Goal: Transaction & Acquisition: Purchase product/service

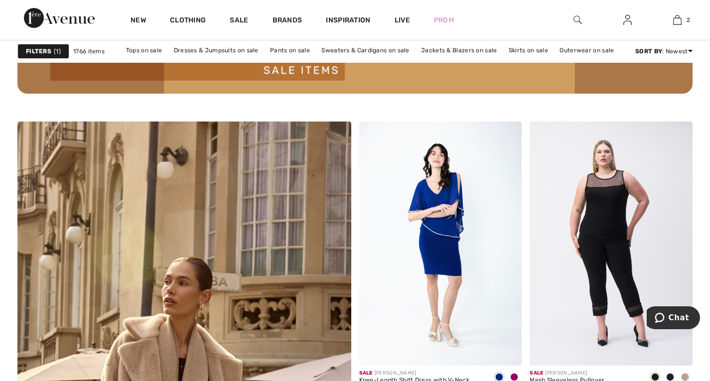
scroll to position [2377, 0]
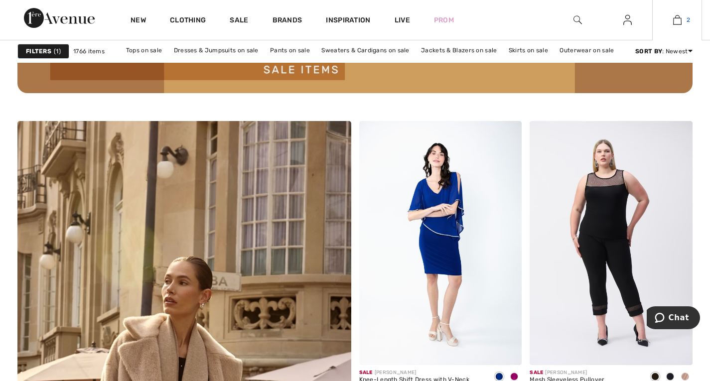
click at [675, 22] on img at bounding box center [677, 20] width 8 height 12
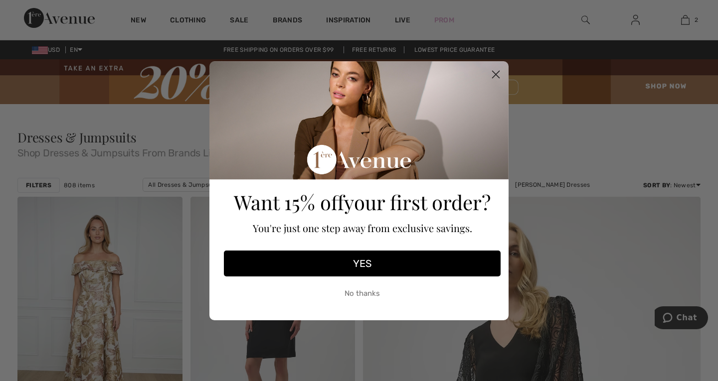
click at [415, 258] on button "YES" at bounding box center [362, 264] width 277 height 26
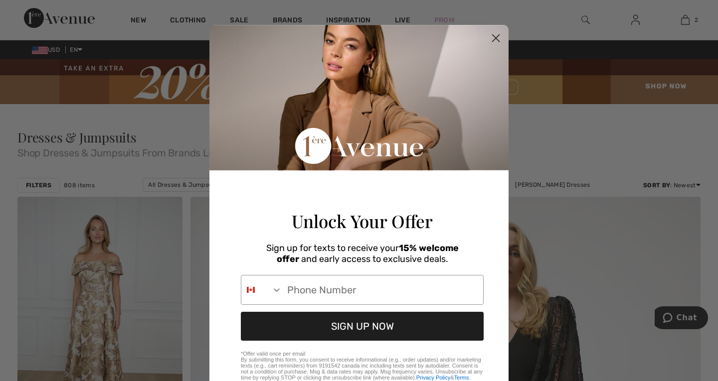
click at [492, 39] on icon "Close dialog" at bounding box center [495, 38] width 7 height 7
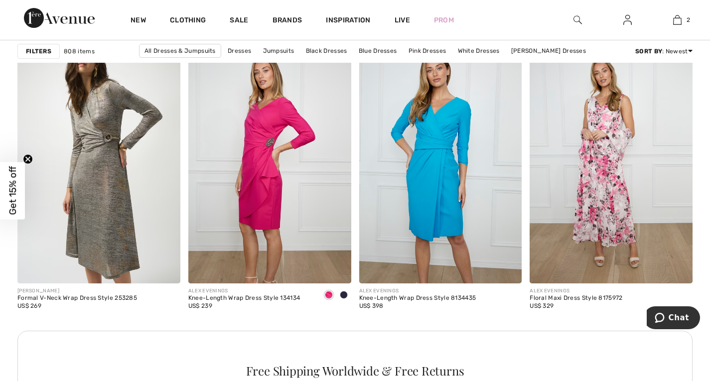
scroll to position [1032, 0]
click at [118, 222] on img at bounding box center [98, 160] width 163 height 244
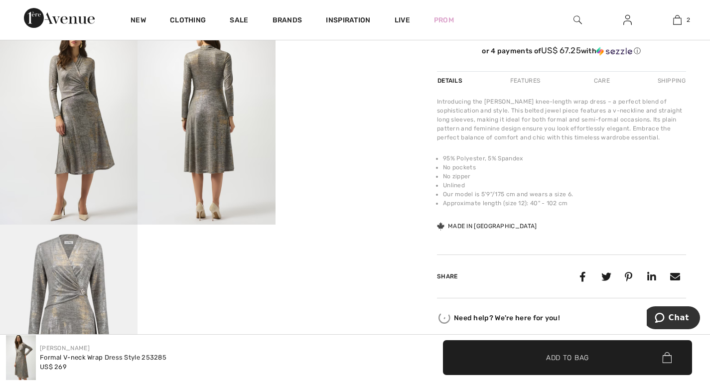
scroll to position [396, 0]
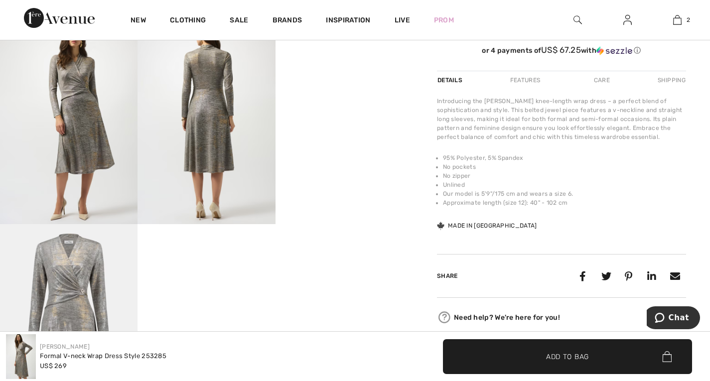
click at [344, 87] on video "Your browser does not support the video tag." at bounding box center [345, 52] width 138 height 69
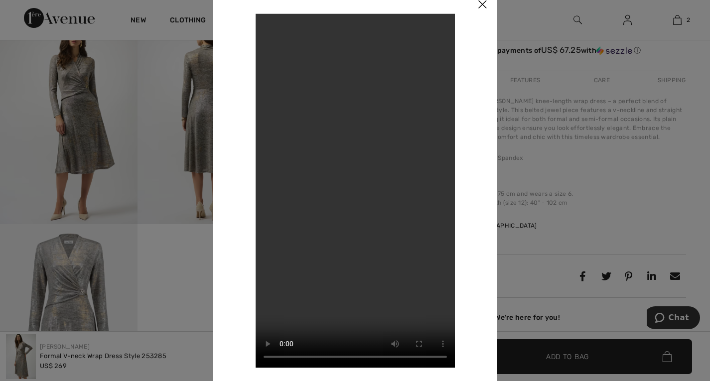
click at [480, 7] on img at bounding box center [482, 5] width 30 height 31
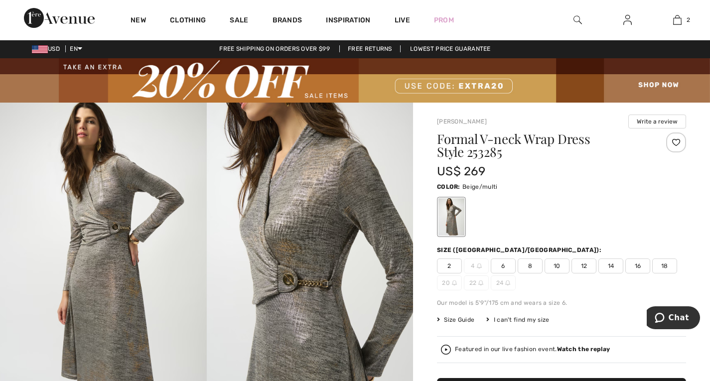
scroll to position [0, 0]
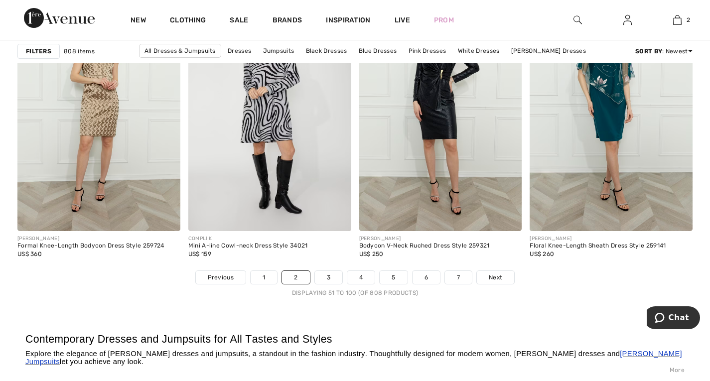
scroll to position [4391, 0]
click at [330, 278] on link "3" at bounding box center [328, 277] width 27 height 13
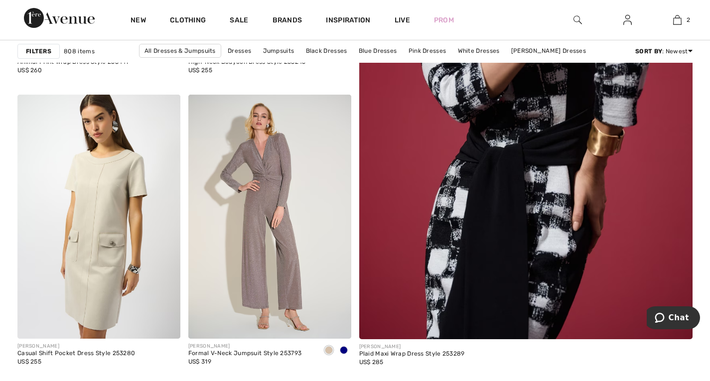
scroll to position [394, 0]
click at [510, 200] on img at bounding box center [526, 103] width 400 height 600
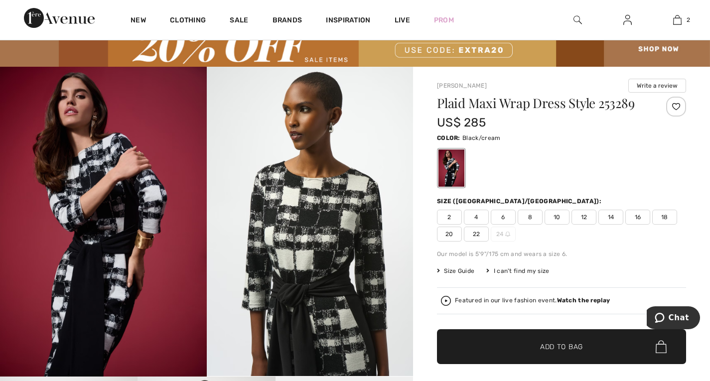
scroll to position [35, 0]
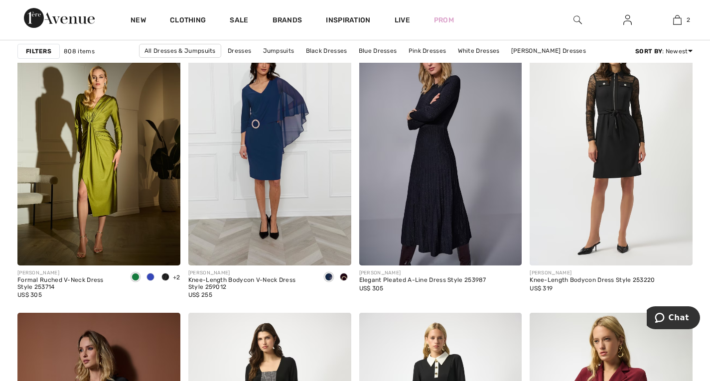
scroll to position [1454, 0]
click at [146, 281] on div at bounding box center [150, 278] width 15 height 16
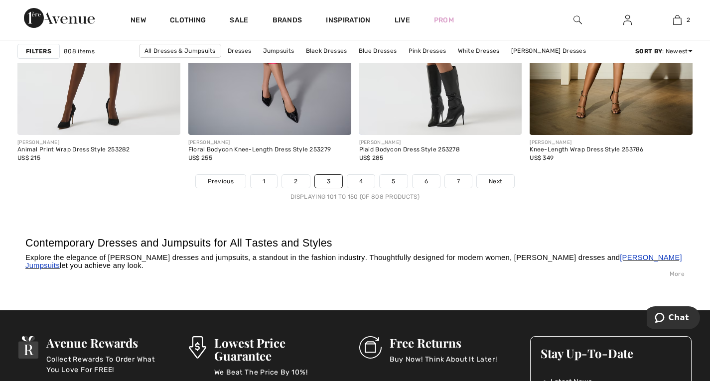
scroll to position [4487, 0]
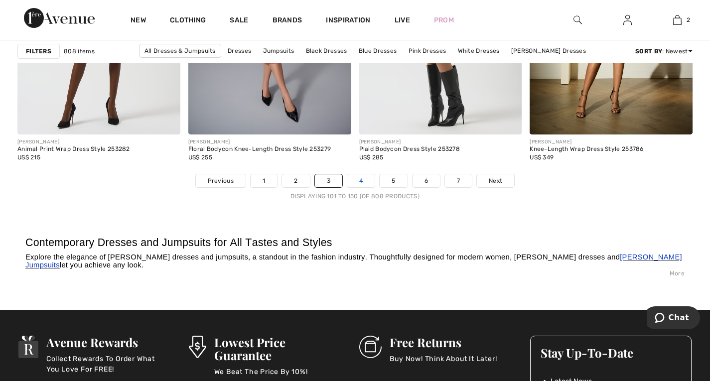
click at [360, 180] on link "4" at bounding box center [360, 180] width 27 height 13
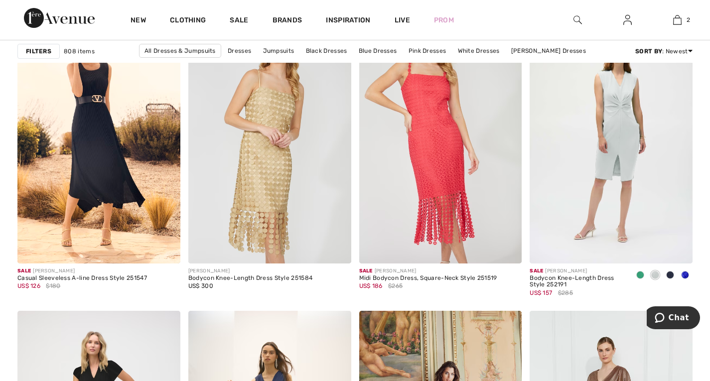
scroll to position [3054, 0]
click at [273, 199] on img at bounding box center [269, 141] width 163 height 244
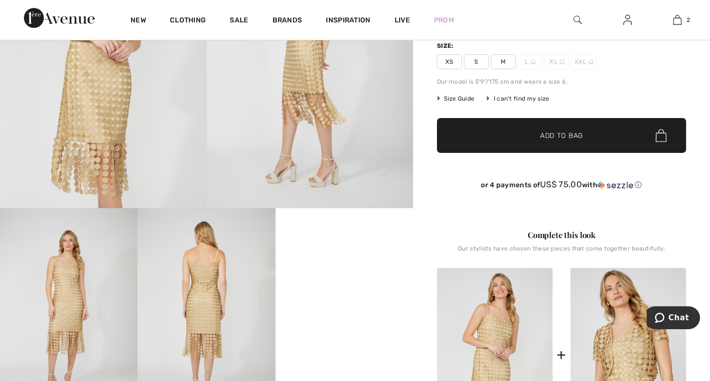
scroll to position [204, 0]
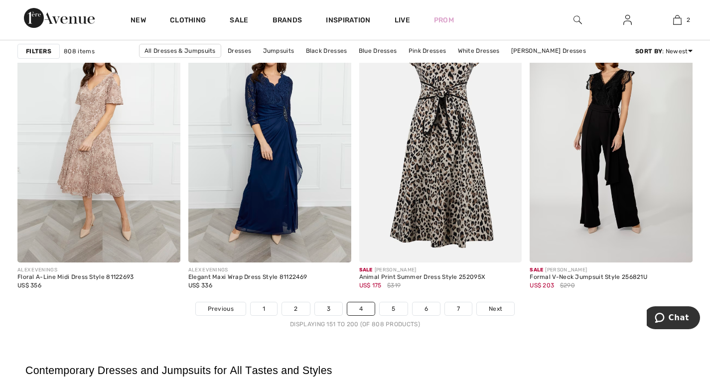
scroll to position [4360, 0]
click at [391, 307] on link "5" at bounding box center [393, 308] width 27 height 13
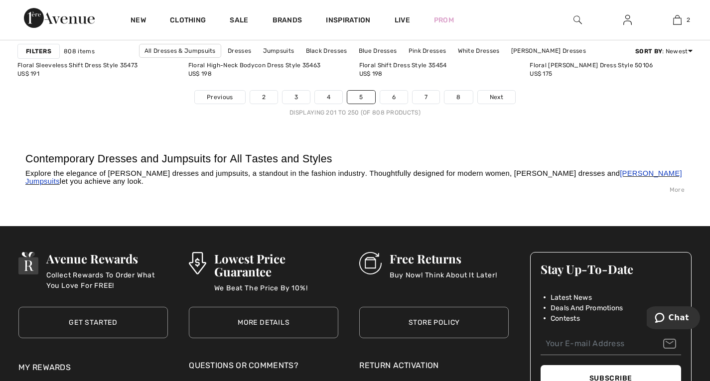
scroll to position [4549, 0]
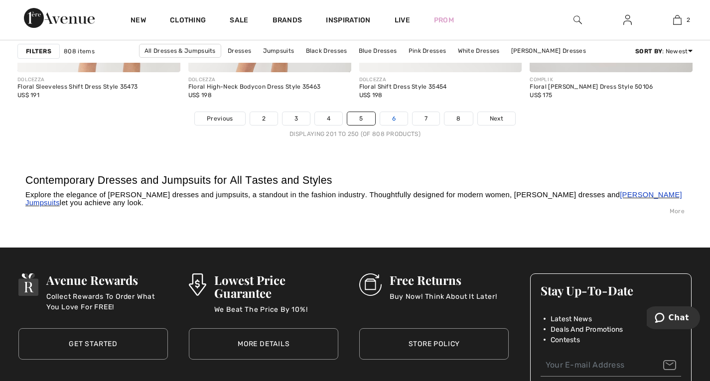
click at [393, 115] on link "6" at bounding box center [393, 118] width 27 height 13
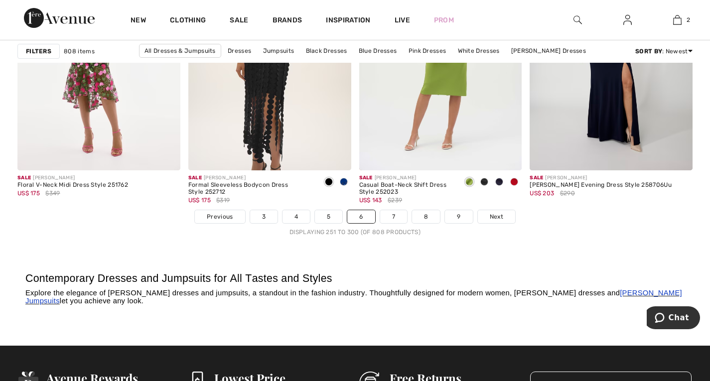
scroll to position [4453, 0]
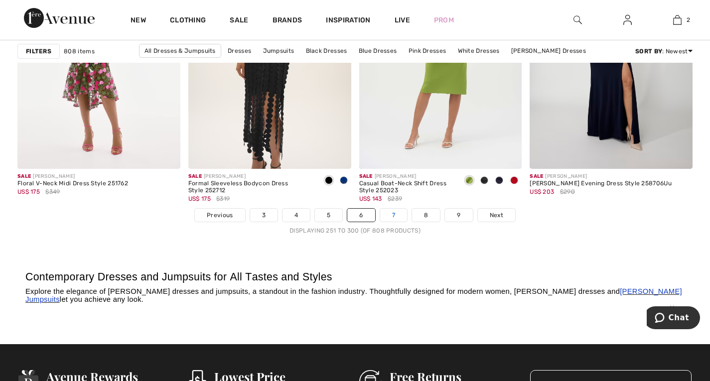
click at [390, 216] on link "7" at bounding box center [393, 215] width 27 height 13
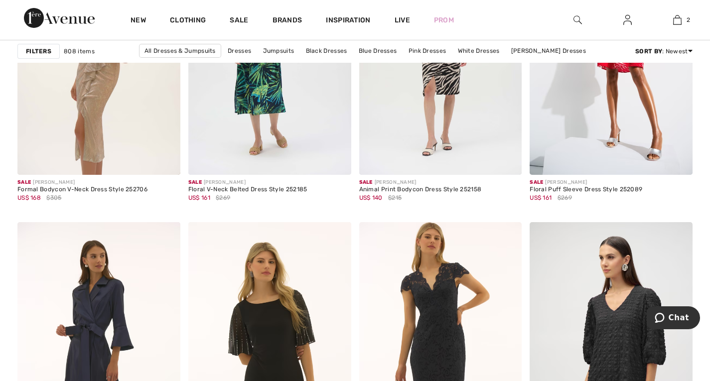
scroll to position [850, 0]
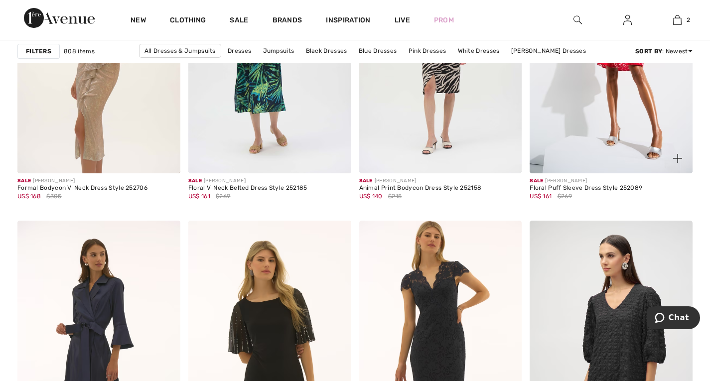
click at [630, 120] on img at bounding box center [611, 51] width 163 height 244
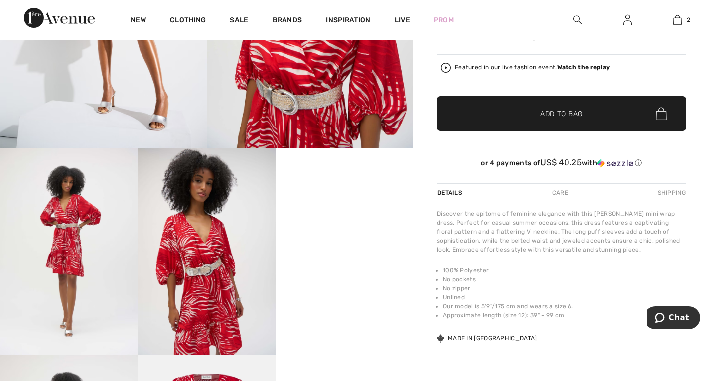
scroll to position [272, 0]
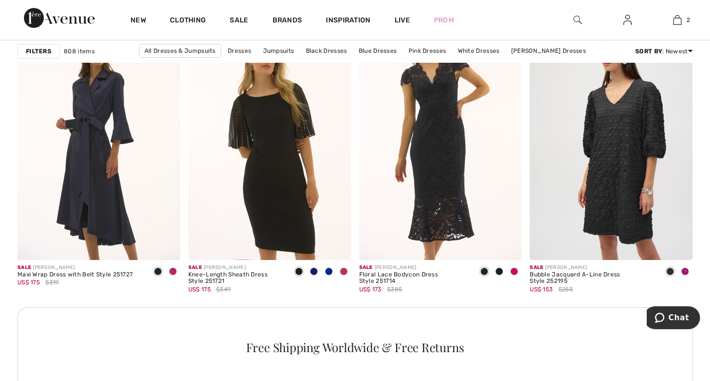
scroll to position [1057, 0]
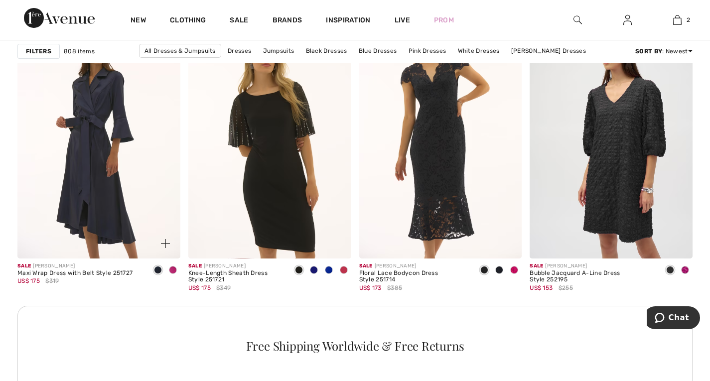
click at [106, 187] on img at bounding box center [98, 136] width 163 height 244
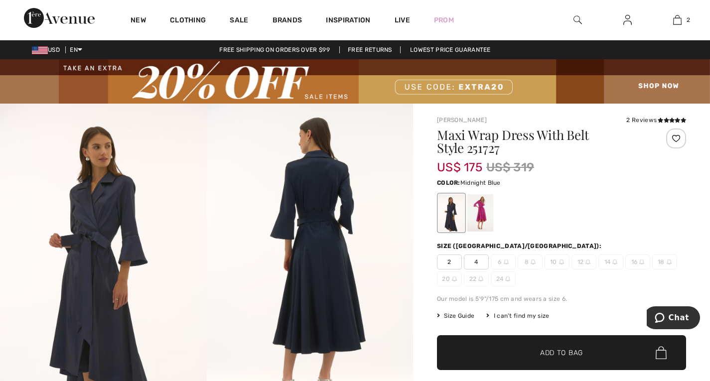
click at [484, 211] on div at bounding box center [480, 212] width 26 height 37
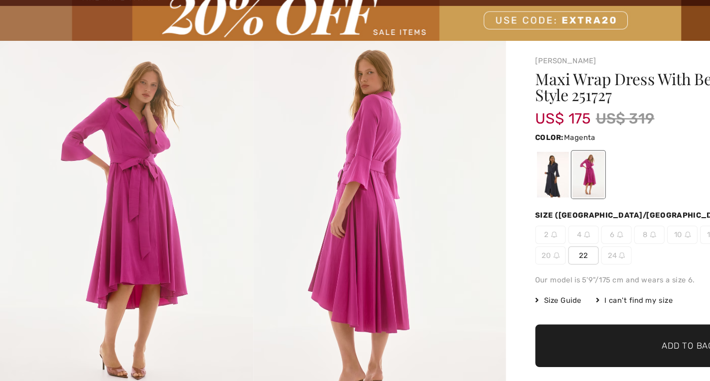
scroll to position [1, 0]
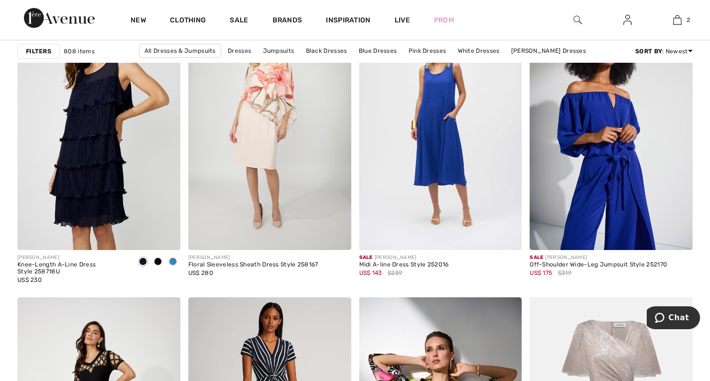
scroll to position [1745, 0]
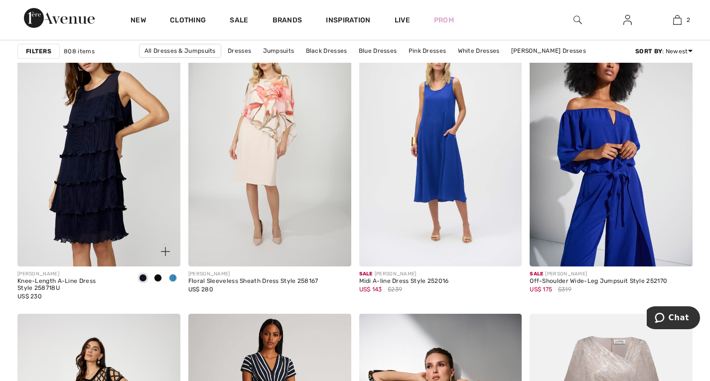
click at [176, 280] on span at bounding box center [173, 278] width 8 height 8
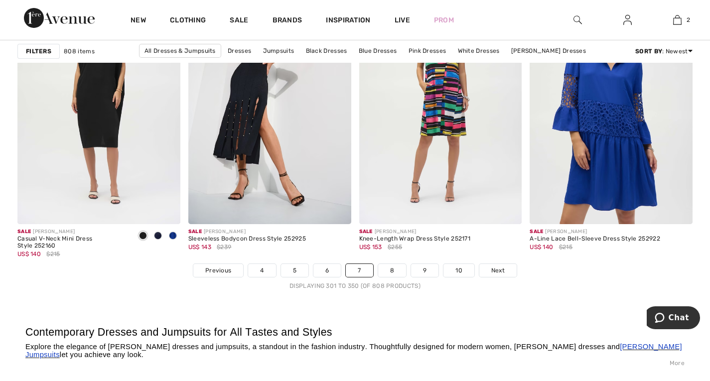
scroll to position [4406, 0]
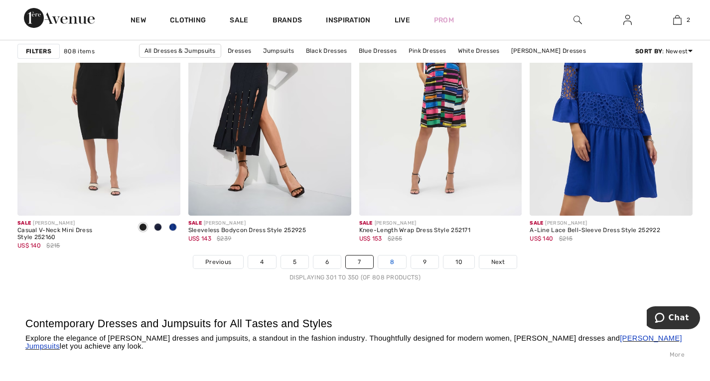
click at [392, 262] on link "8" at bounding box center [392, 262] width 28 height 13
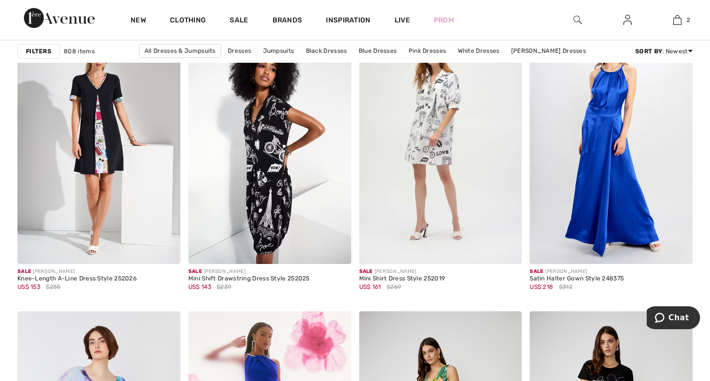
scroll to position [1450, 0]
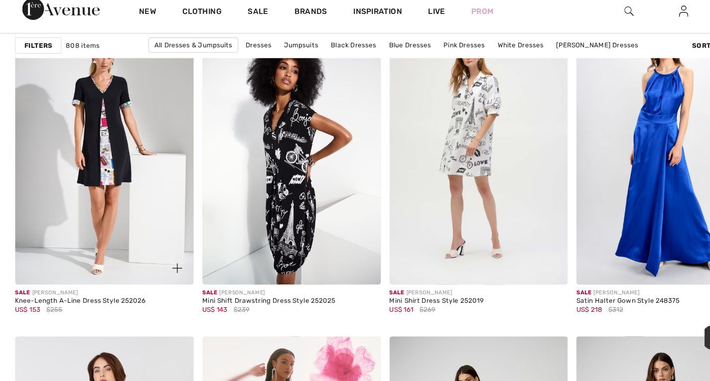
click at [96, 149] on img at bounding box center [98, 147] width 163 height 244
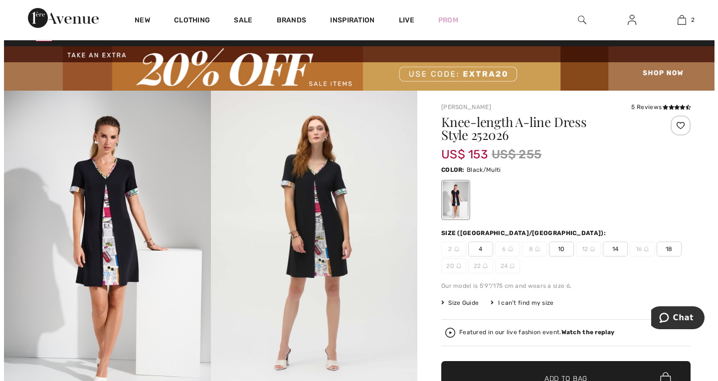
scroll to position [0, 0]
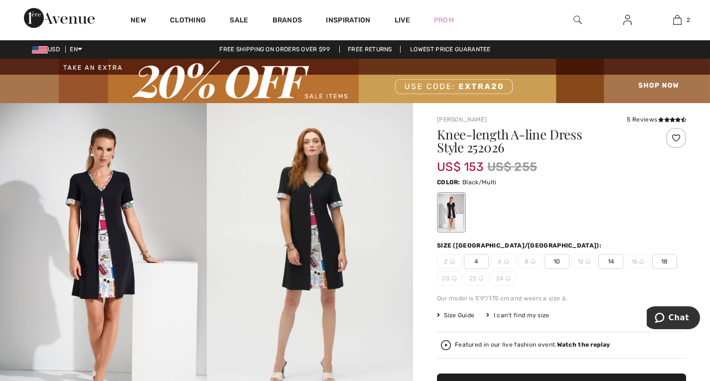
click at [677, 137] on div at bounding box center [676, 138] width 20 height 20
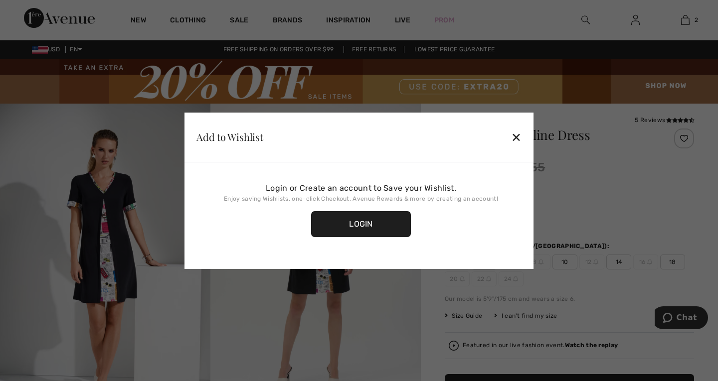
click at [371, 221] on div "Login" at bounding box center [361, 224] width 100 height 26
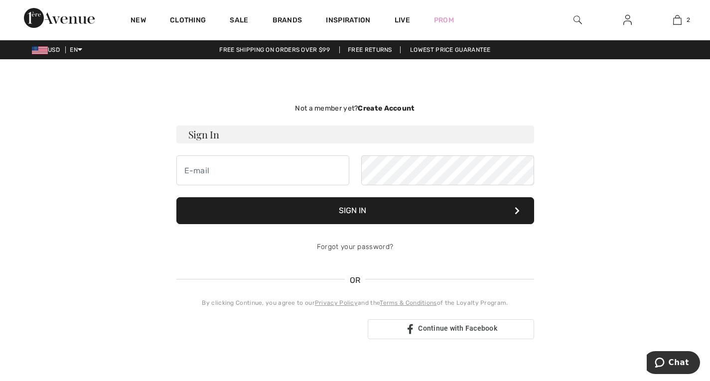
click at [396, 112] on strong "Create Account" at bounding box center [386, 108] width 57 height 8
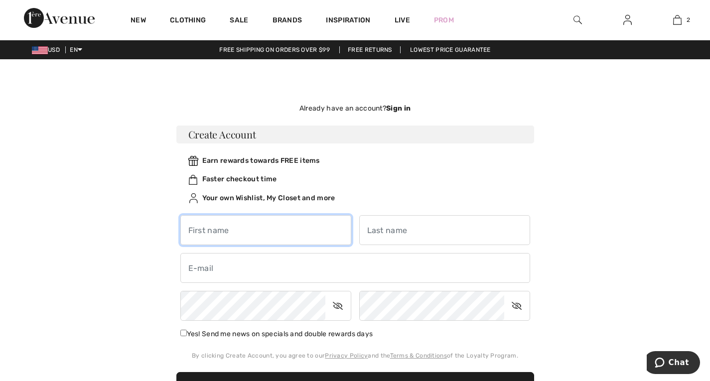
click at [273, 227] on input "text" at bounding box center [265, 230] width 171 height 30
type input "[PERSON_NAME]"
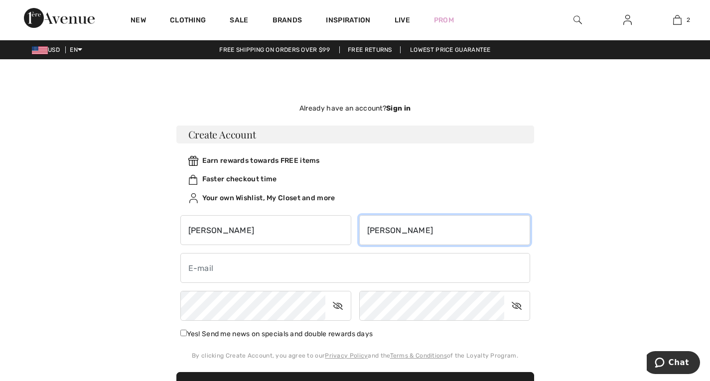
type input "MAYS"
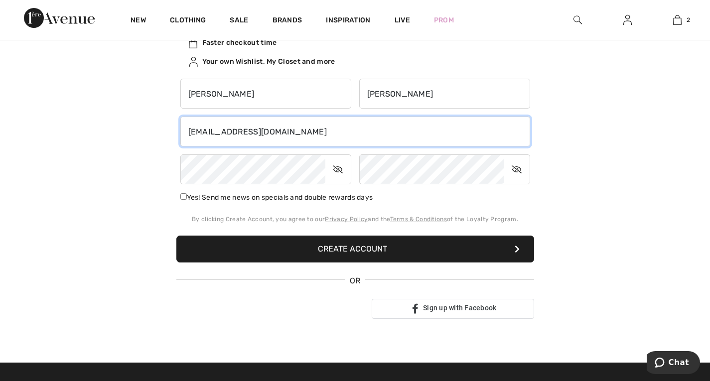
scroll to position [137, 0]
type input "burrins@aol.com"
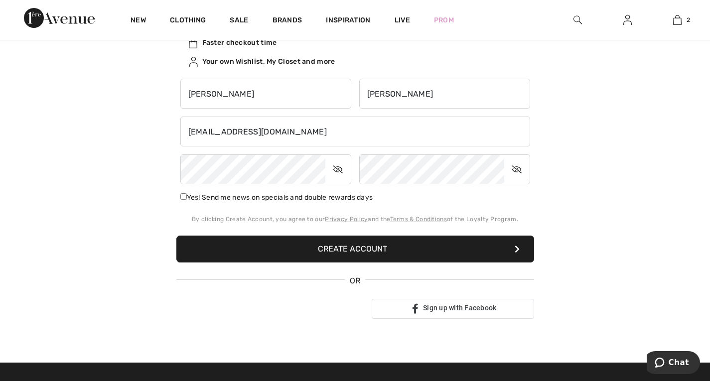
click at [336, 165] on icon at bounding box center [337, 169] width 25 height 23
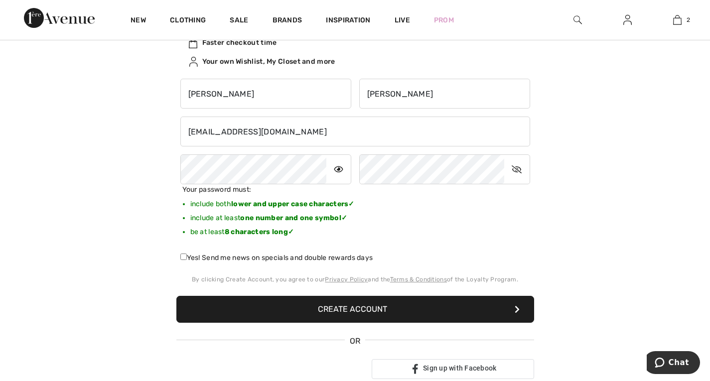
click at [376, 309] on button "Create Account" at bounding box center [355, 309] width 358 height 27
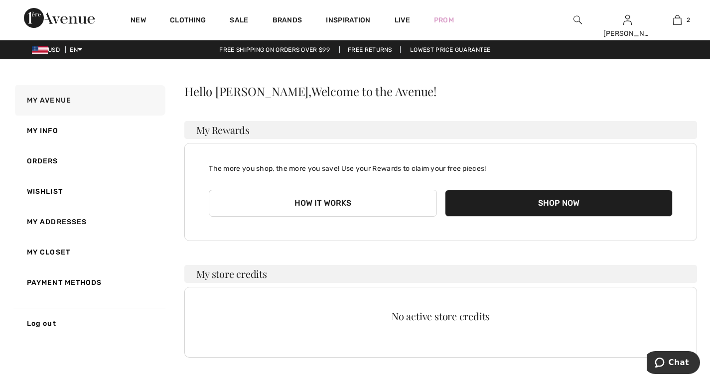
click at [592, 204] on button "Shop Now" at bounding box center [559, 203] width 228 height 27
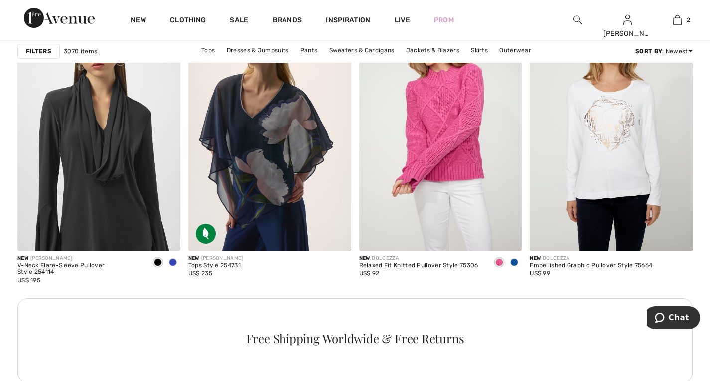
scroll to position [1043, 0]
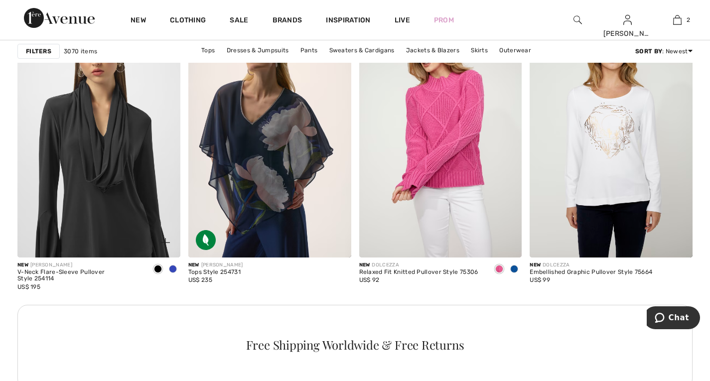
click at [124, 162] on img at bounding box center [98, 135] width 163 height 244
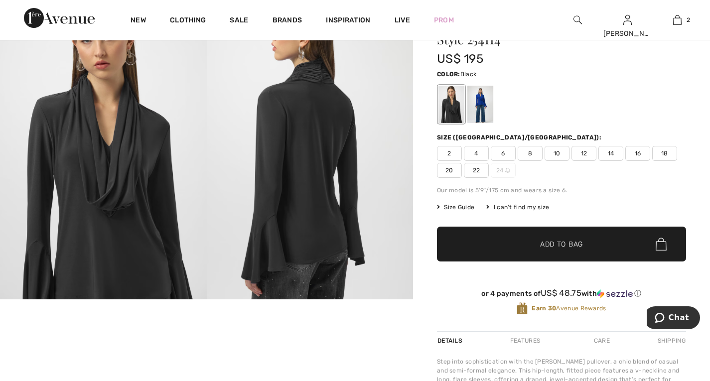
scroll to position [126, 0]
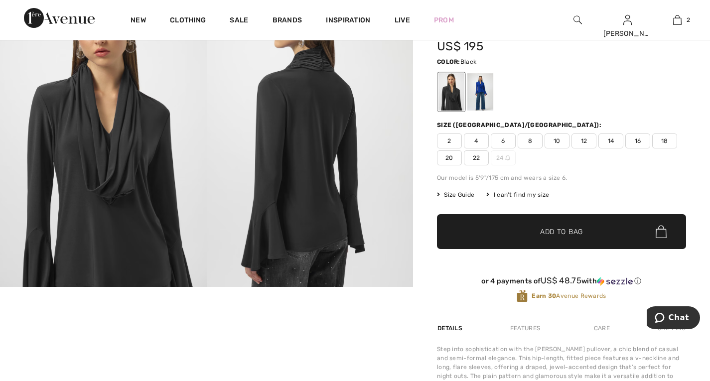
click at [447, 97] on div at bounding box center [451, 91] width 26 height 37
click at [479, 95] on div at bounding box center [480, 91] width 26 height 37
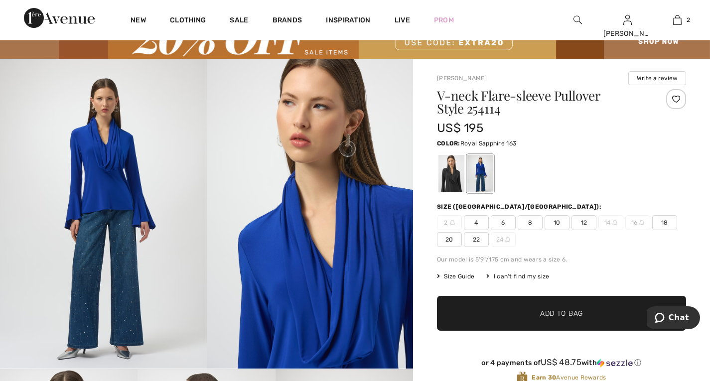
scroll to position [0, 0]
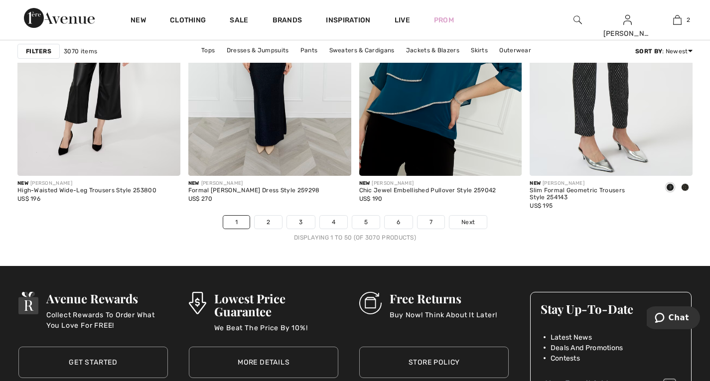
scroll to position [4406, 0]
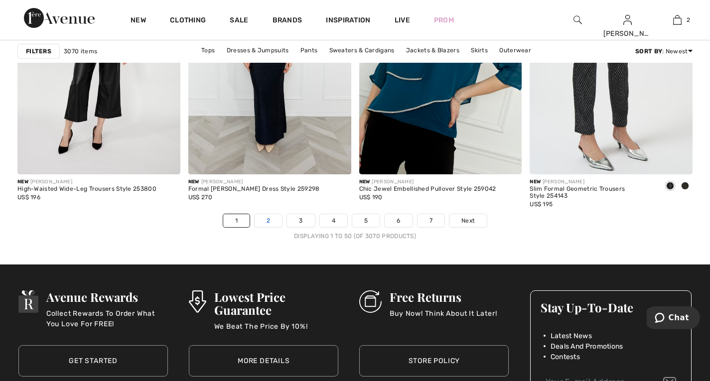
click at [268, 221] on link "2" at bounding box center [268, 220] width 27 height 13
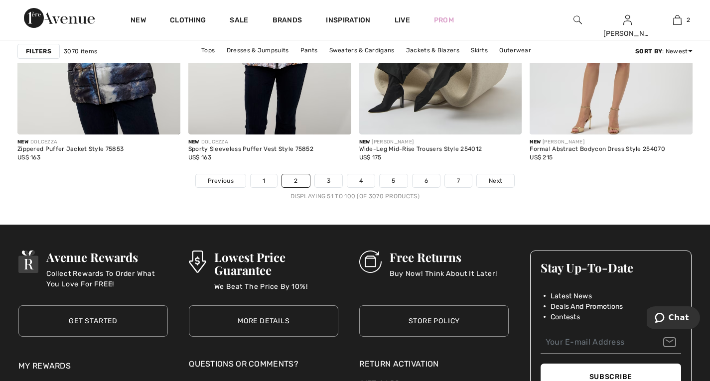
scroll to position [4446, 0]
click at [321, 180] on link "3" at bounding box center [328, 180] width 27 height 13
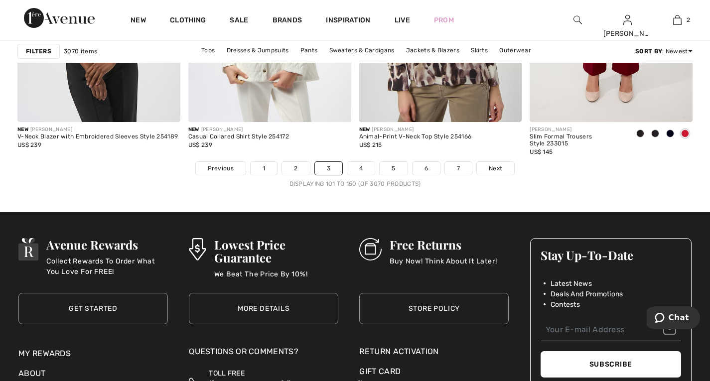
scroll to position [4460, 0]
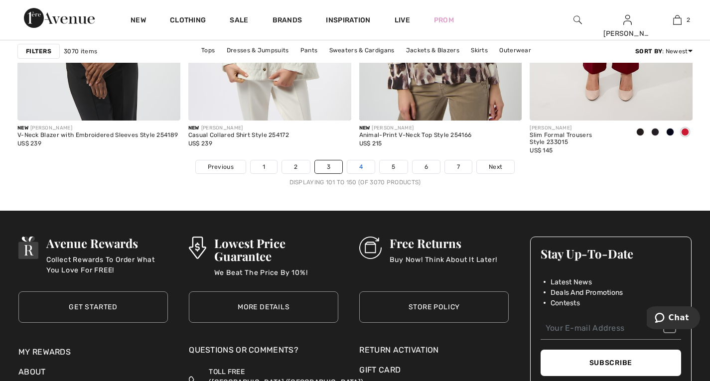
click at [363, 167] on link "4" at bounding box center [360, 166] width 27 height 13
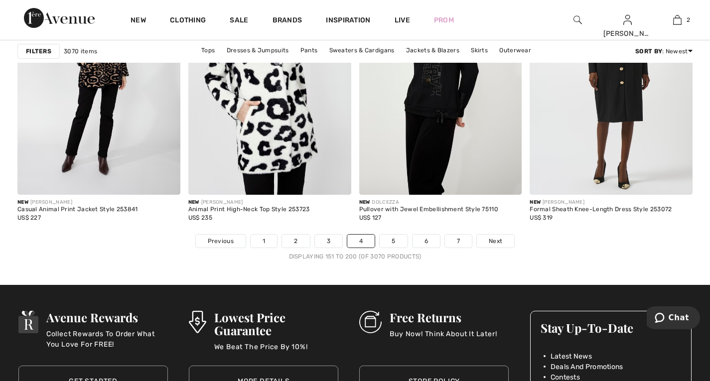
scroll to position [4386, 0]
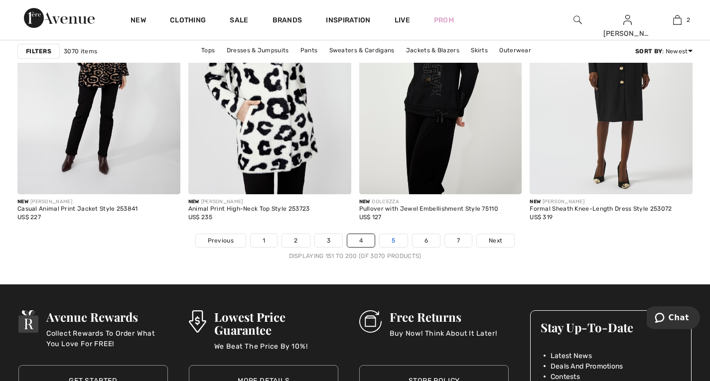
click at [393, 241] on link "5" at bounding box center [393, 240] width 27 height 13
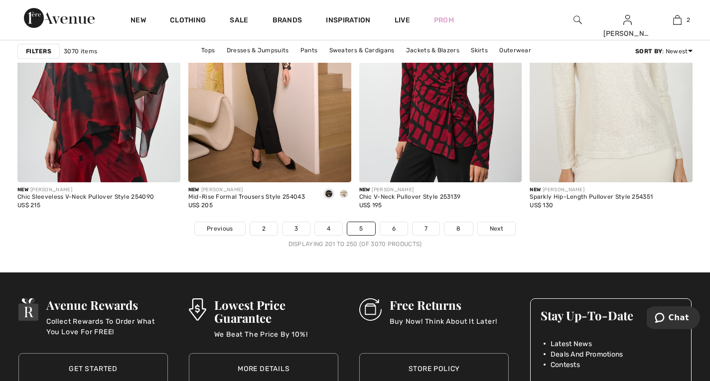
scroll to position [4399, 0]
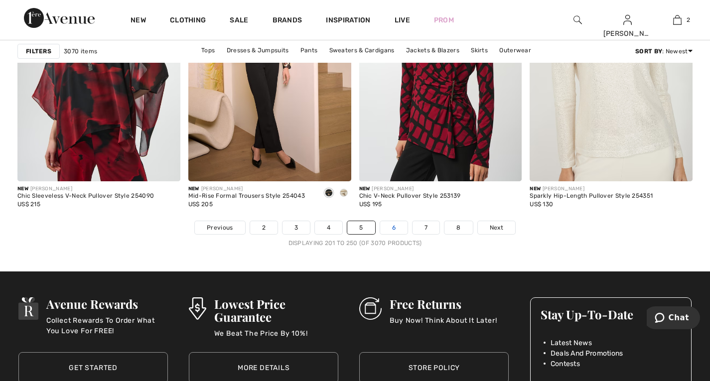
click at [392, 228] on link "6" at bounding box center [393, 227] width 27 height 13
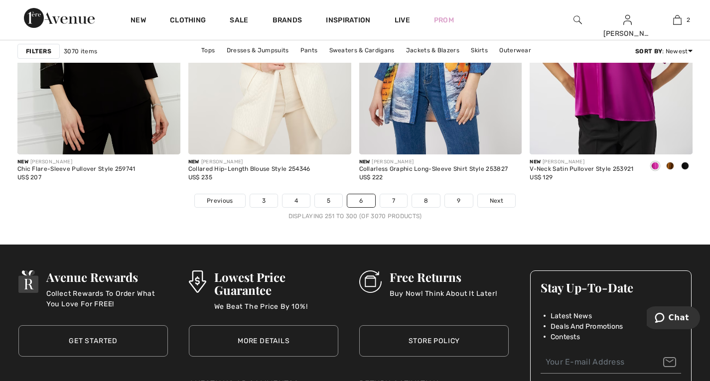
scroll to position [4428, 0]
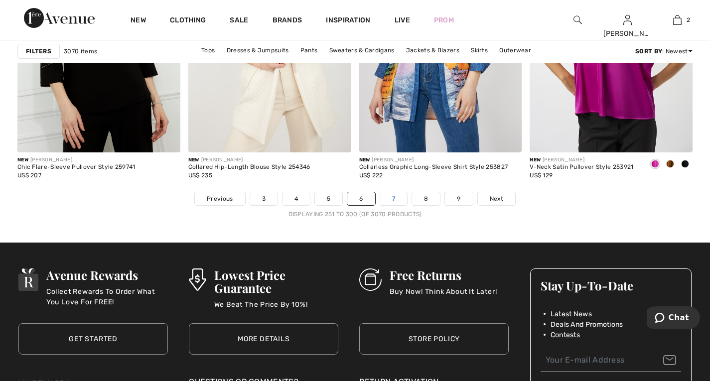
click at [393, 199] on link "7" at bounding box center [393, 198] width 27 height 13
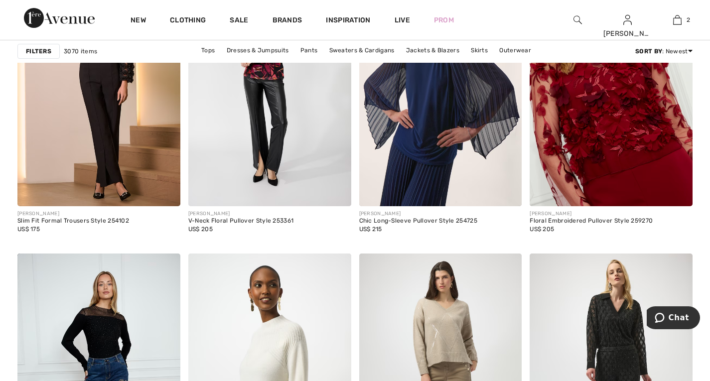
scroll to position [3793, 0]
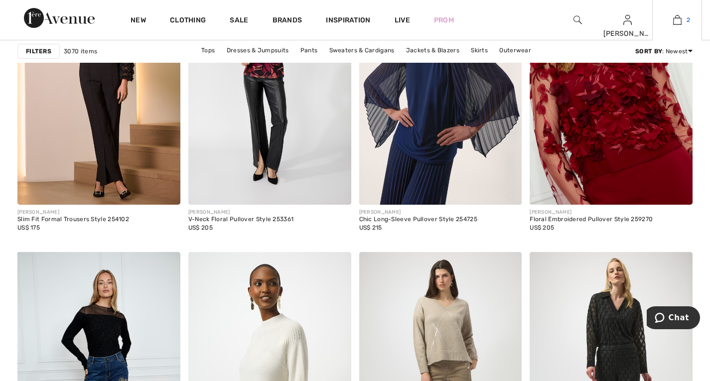
click at [679, 21] on img at bounding box center [677, 20] width 8 height 12
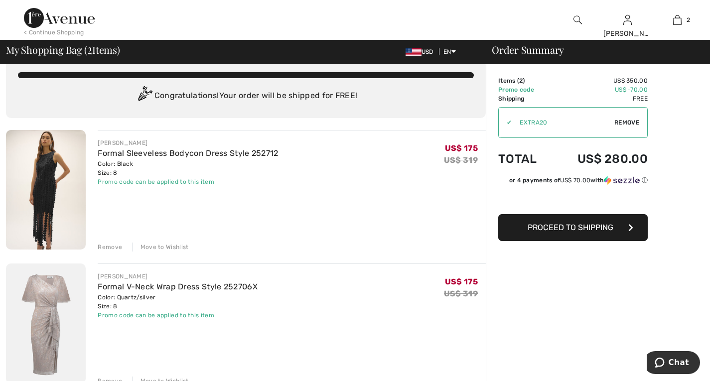
scroll to position [43, 0]
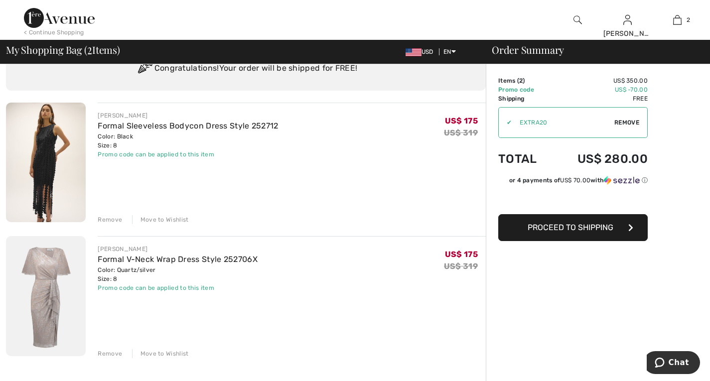
click at [591, 231] on span "Proceed to Shipping" at bounding box center [571, 227] width 86 height 9
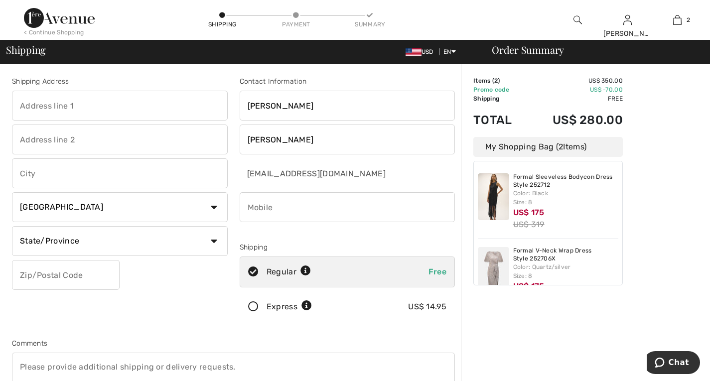
click at [107, 104] on input "text" at bounding box center [120, 106] width 216 height 30
type input "475 South Gordon St. Suite B"
type input "Alvin"
click at [220, 205] on select "Country Canada United States Afghanistan Aland Islands Albania Algeria American…" at bounding box center [120, 207] width 216 height 30
select select "US"
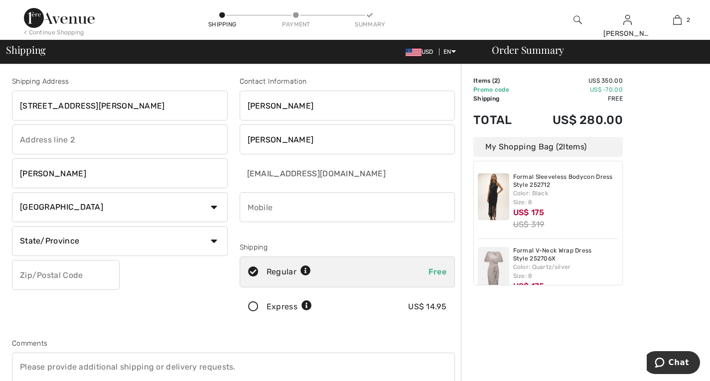
click at [12, 192] on select "Country Canada United States Afghanistan Aland Islands Albania Algeria American…" at bounding box center [120, 207] width 216 height 30
click at [298, 206] on input "phone" at bounding box center [348, 207] width 216 height 30
type input "2817989669"
click at [83, 241] on select "State/Province Alabama Alaska American Samoa Arizona Arkansas California Colora…" at bounding box center [120, 241] width 216 height 30
select select "TX"
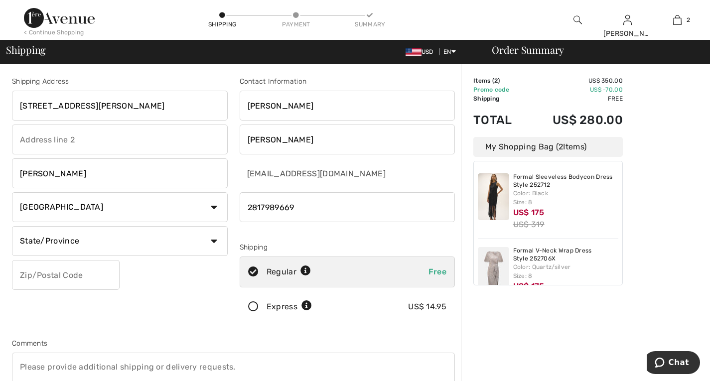
click at [12, 226] on select "State/Province Alabama Alaska American Samoa Arizona Arkansas California Colora…" at bounding box center [120, 241] width 216 height 30
click at [51, 275] on input "text" at bounding box center [66, 275] width 108 height 30
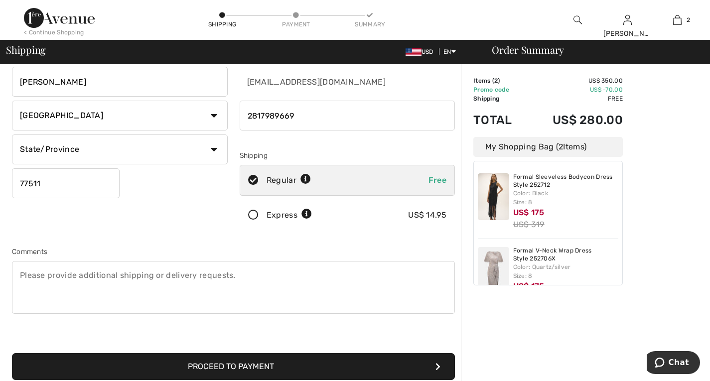
scroll to position [110, 0]
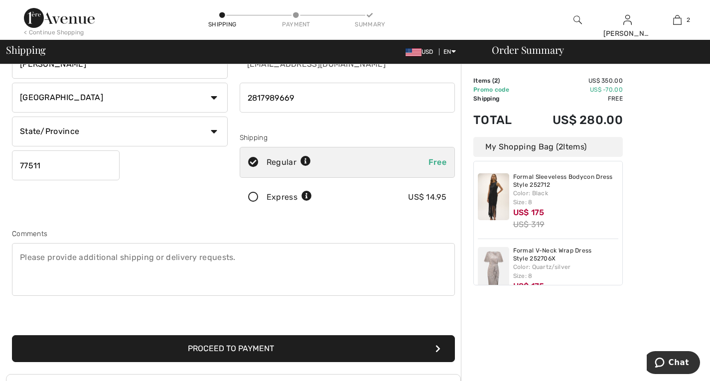
type input "77511"
click at [248, 197] on icon at bounding box center [253, 197] width 26 height 10
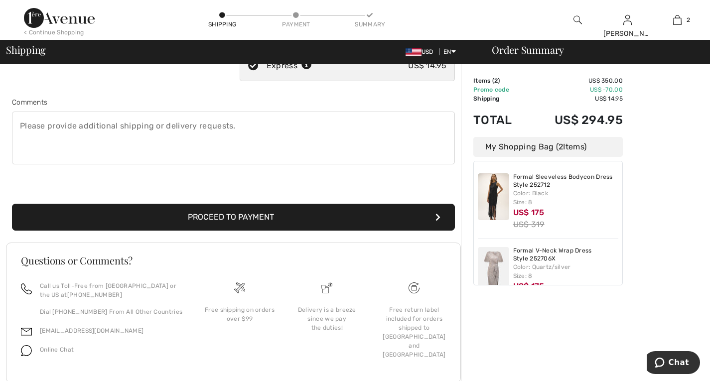
scroll to position [242, 0]
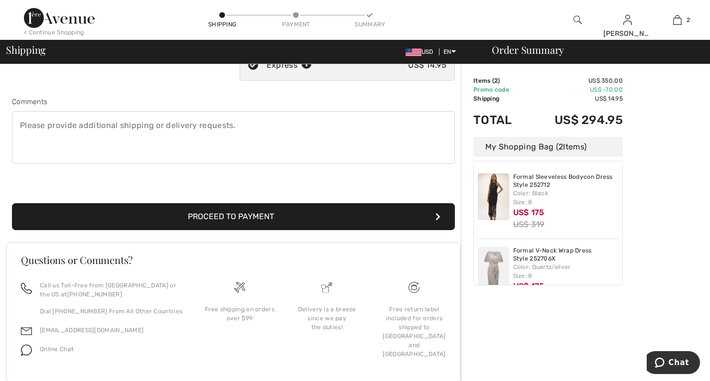
click at [279, 216] on button "Proceed to Payment" at bounding box center [233, 216] width 443 height 27
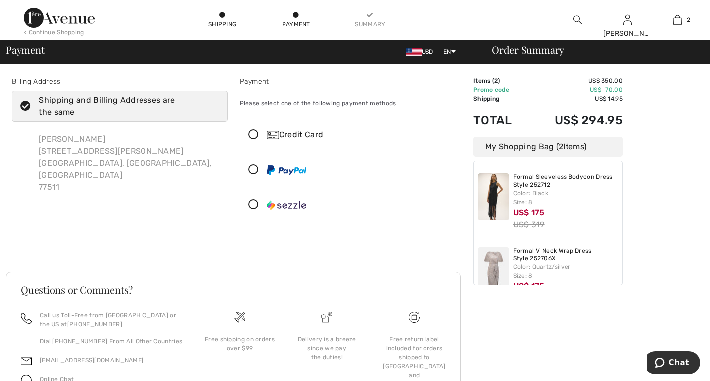
click at [245, 140] on icon at bounding box center [253, 135] width 26 height 10
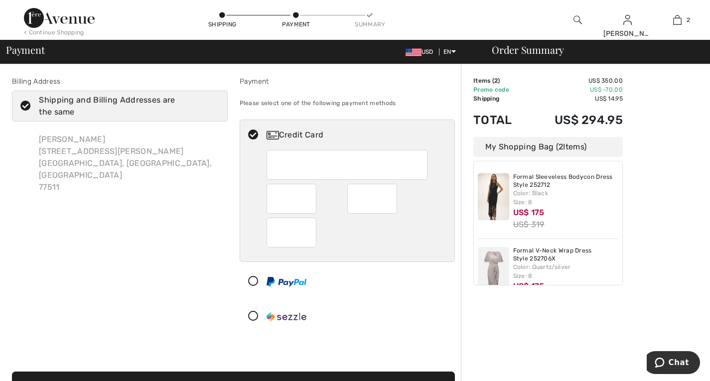
click at [26, 106] on icon at bounding box center [25, 106] width 26 height 10
click at [213, 106] on input "Shipping and Billing Addresses are the same" at bounding box center [216, 106] width 6 height 30
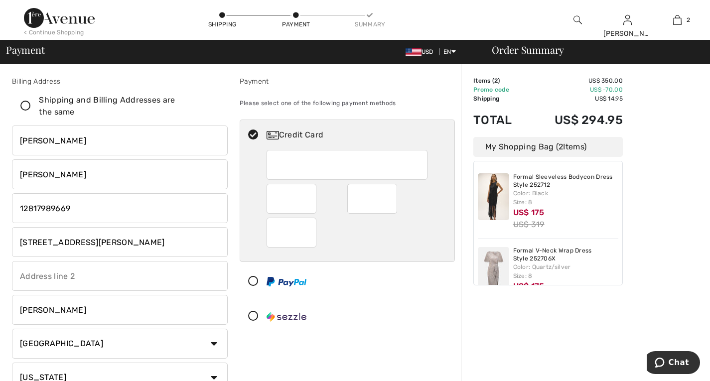
click at [153, 245] on input "475 South Gordon St. Suite B" at bounding box center [120, 242] width 216 height 30
checkbox input "false"
type input "4"
type input "P O BOX 2226"
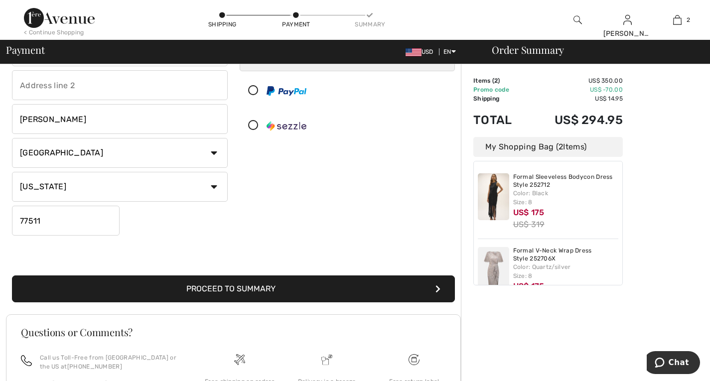
scroll to position [192, 0]
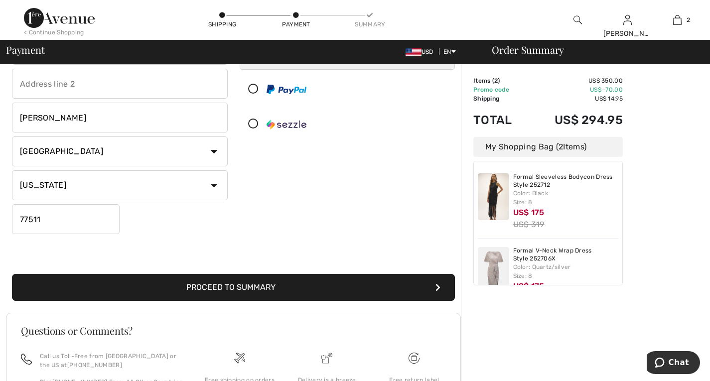
click at [79, 221] on input "77511" at bounding box center [66, 219] width 108 height 30
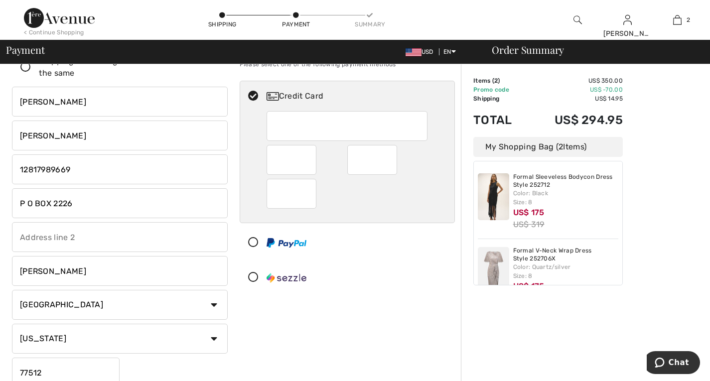
scroll to position [0, 0]
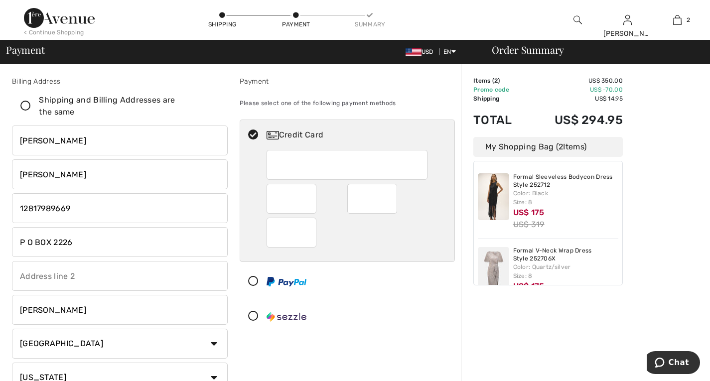
type input "77512"
click at [392, 201] on div at bounding box center [372, 199] width 50 height 30
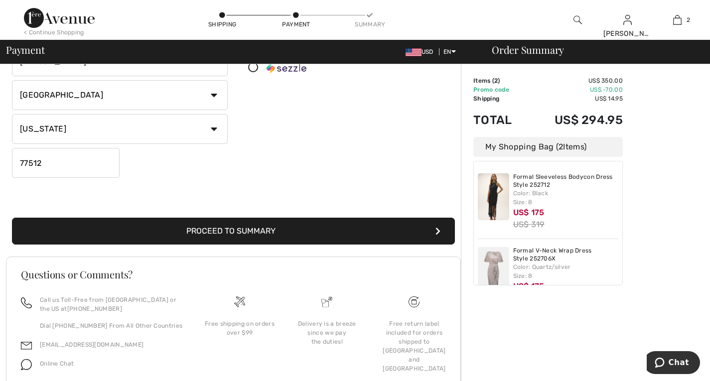
click at [292, 227] on button "Proceed to Summary" at bounding box center [233, 231] width 443 height 27
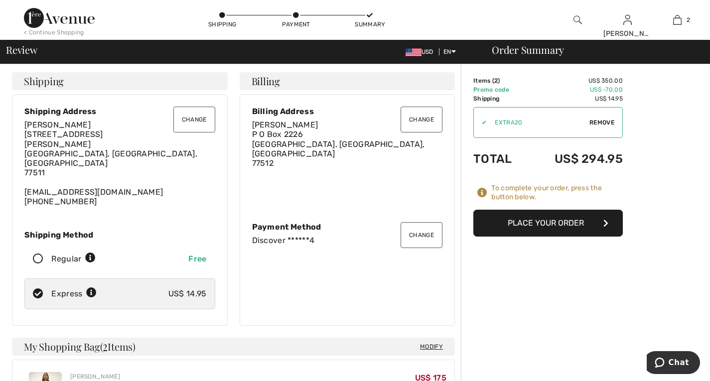
click at [92, 288] on icon at bounding box center [91, 293] width 10 height 10
radio input "true"
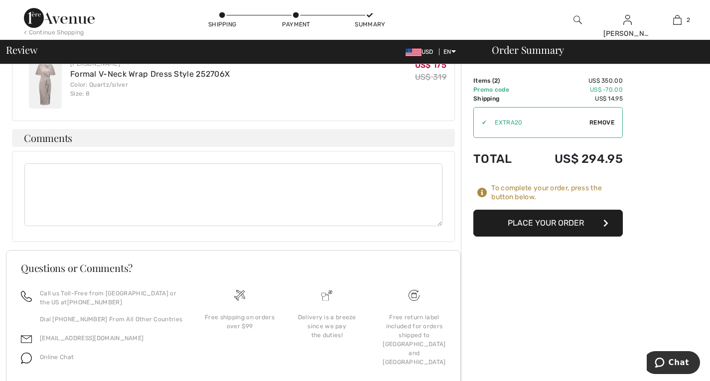
scroll to position [394, 0]
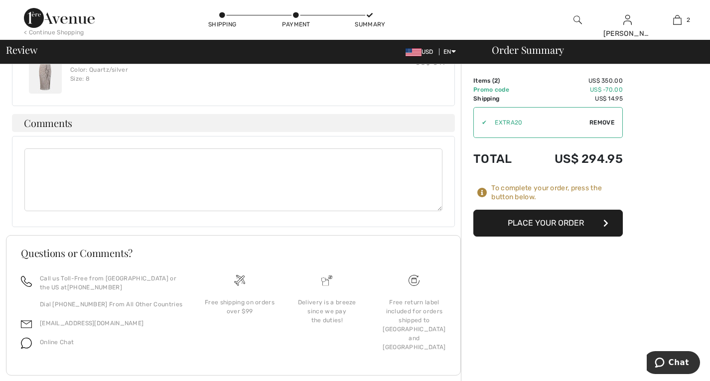
click at [545, 225] on button "Place Your Order" at bounding box center [547, 223] width 149 height 27
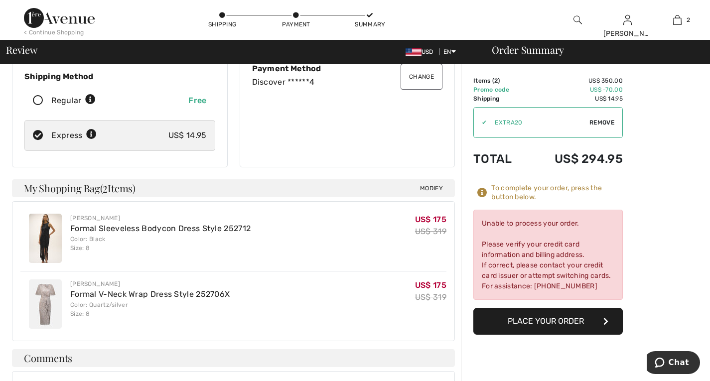
scroll to position [0, 0]
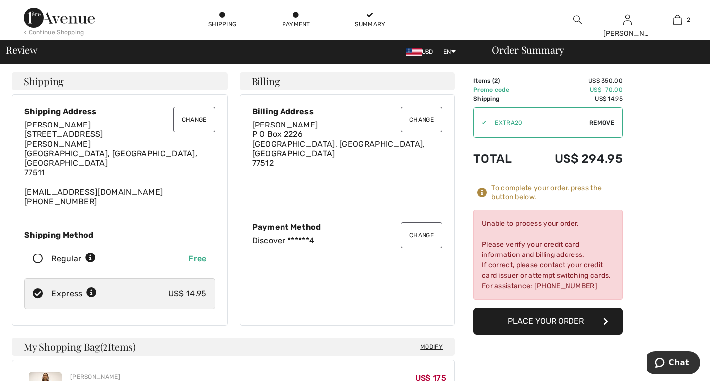
click at [416, 225] on button "Change" at bounding box center [422, 235] width 42 height 26
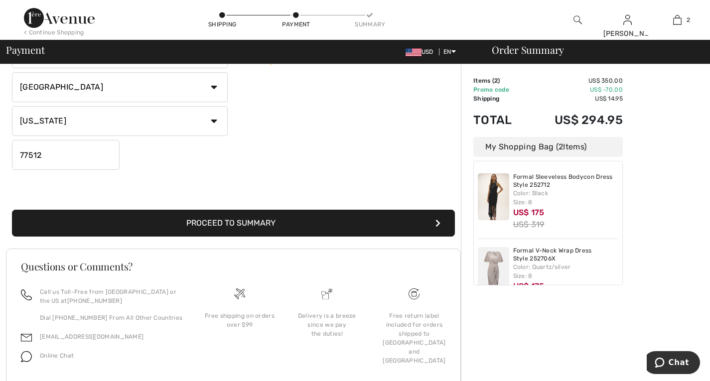
scroll to position [257, 0]
click at [291, 225] on button "Proceed to Summary" at bounding box center [233, 223] width 443 height 27
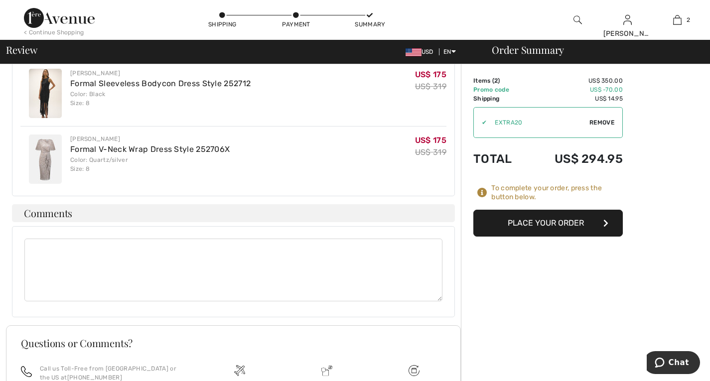
scroll to position [394, 0]
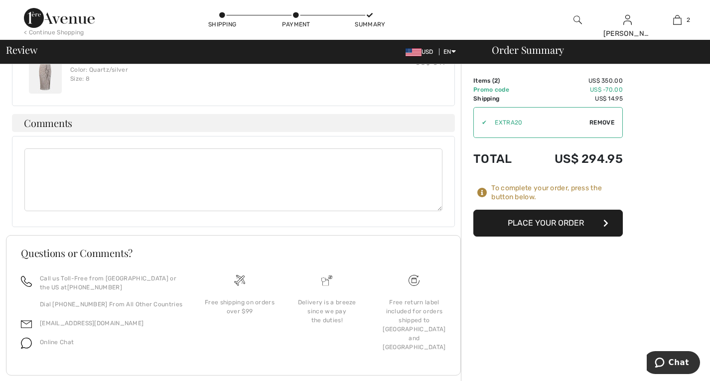
click at [556, 221] on button "Place Your Order" at bounding box center [547, 223] width 149 height 27
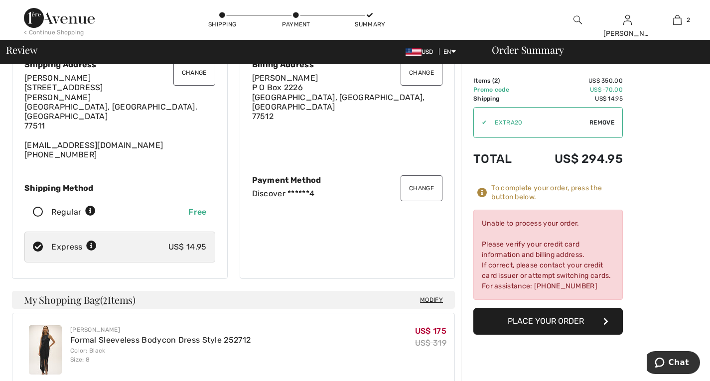
scroll to position [0, 0]
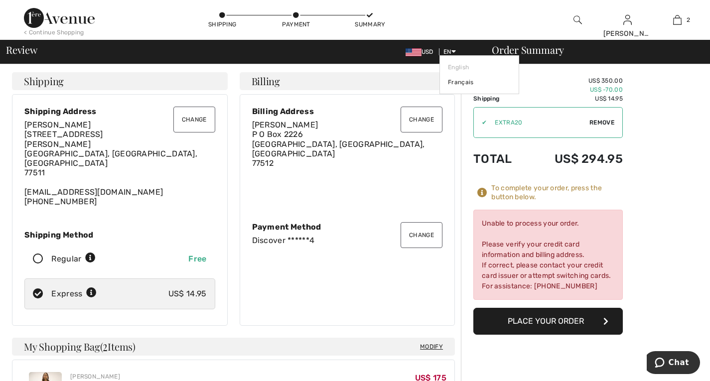
click at [439, 52] on span "EN English Français" at bounding box center [447, 51] width 17 height 7
click at [467, 63] on link "English" at bounding box center [479, 67] width 63 height 15
click at [466, 66] on link "English" at bounding box center [479, 67] width 63 height 15
click at [455, 52] on icon at bounding box center [453, 51] width 4 height 7
click at [423, 53] on span "USD" at bounding box center [422, 51] width 32 height 7
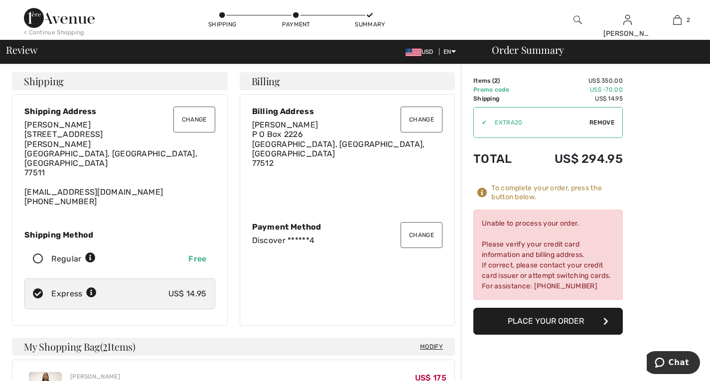
click at [422, 49] on span "USD" at bounding box center [422, 51] width 32 height 7
click at [448, 52] on span "EN" at bounding box center [449, 51] width 12 height 7
click at [461, 60] on link "English" at bounding box center [479, 67] width 63 height 15
click at [461, 64] on link "English" at bounding box center [479, 67] width 63 height 15
click at [366, 52] on div "Review USD EN English Français" at bounding box center [243, 52] width 474 height 14
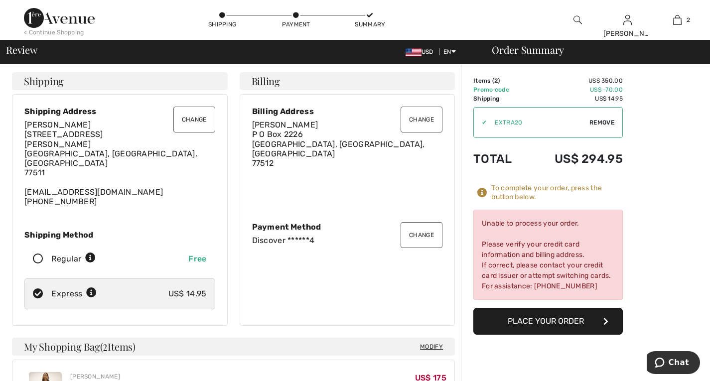
click at [418, 224] on button "Change" at bounding box center [422, 235] width 42 height 26
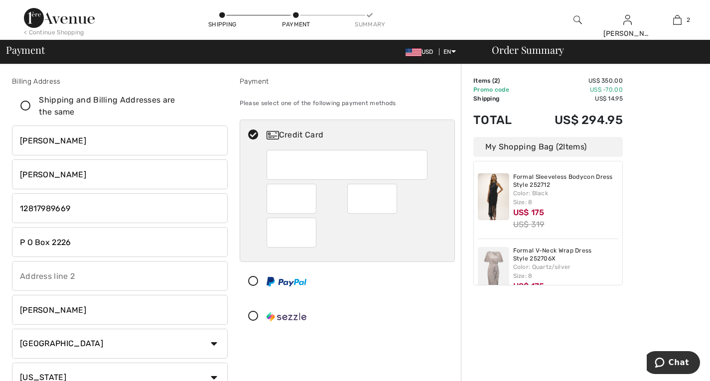
click at [298, 134] on div "Credit Card" at bounding box center [357, 135] width 181 height 12
radio input "true"
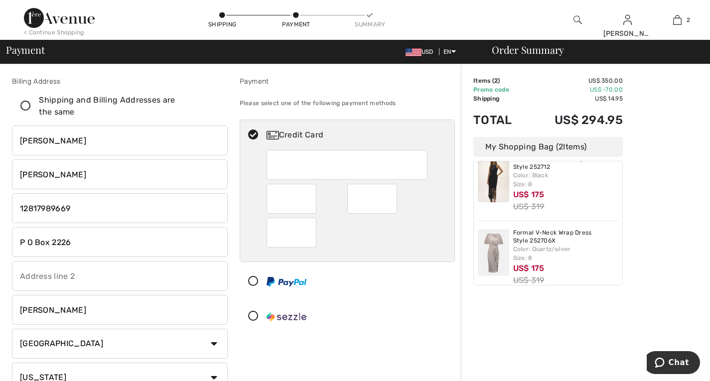
scroll to position [32, 0]
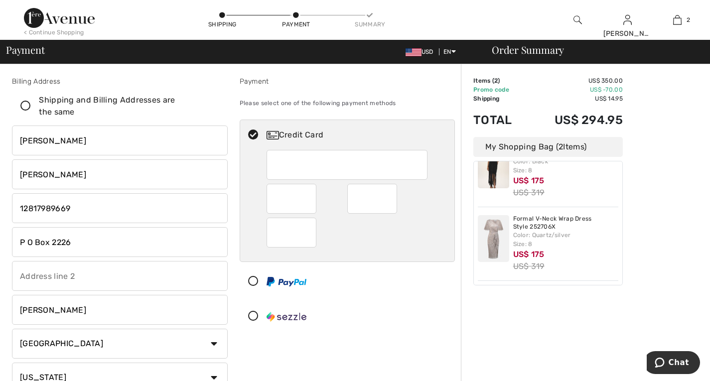
click at [225, 21] on div "Shipping" at bounding box center [222, 24] width 30 height 9
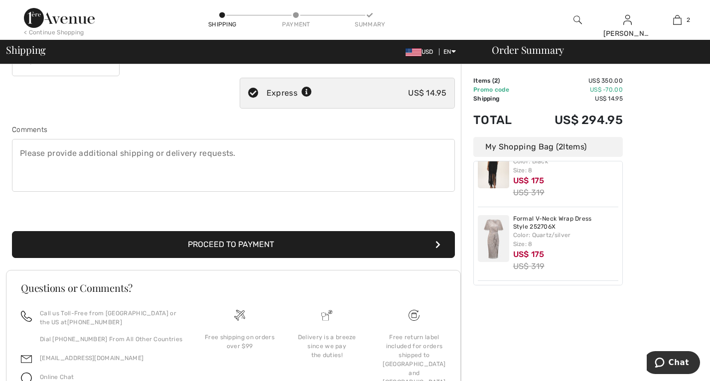
scroll to position [214, 0]
click at [304, 243] on button "Proceed to Payment" at bounding box center [233, 244] width 443 height 27
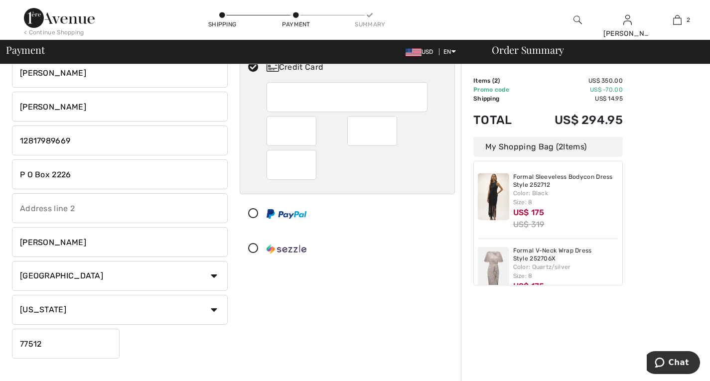
scroll to position [60, 0]
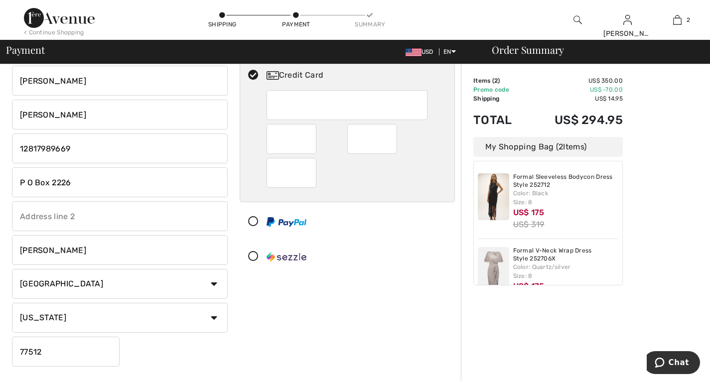
click at [392, 136] on div at bounding box center [372, 139] width 50 height 30
radio input "true"
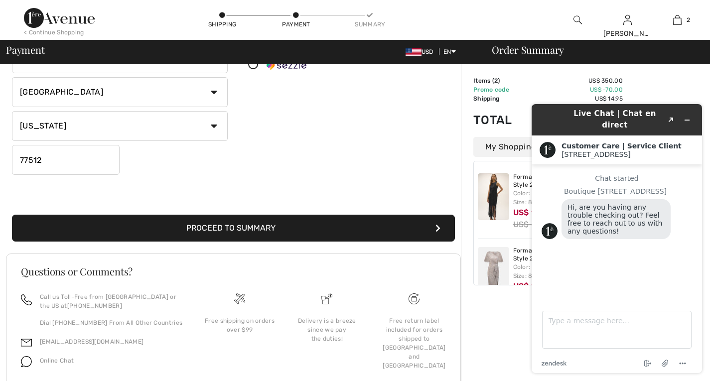
scroll to position [258, 0]
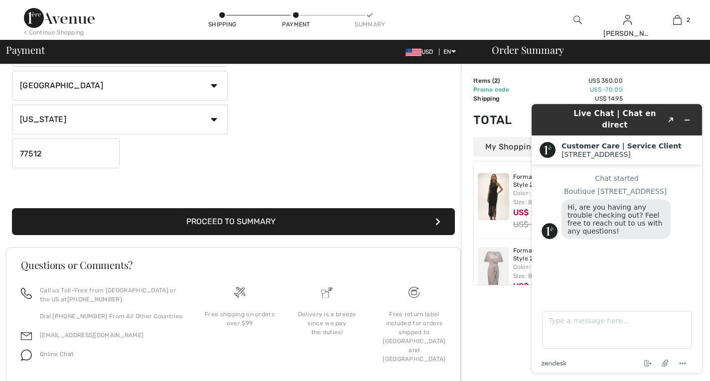
click at [310, 221] on button "Proceed to Summary" at bounding box center [233, 221] width 443 height 27
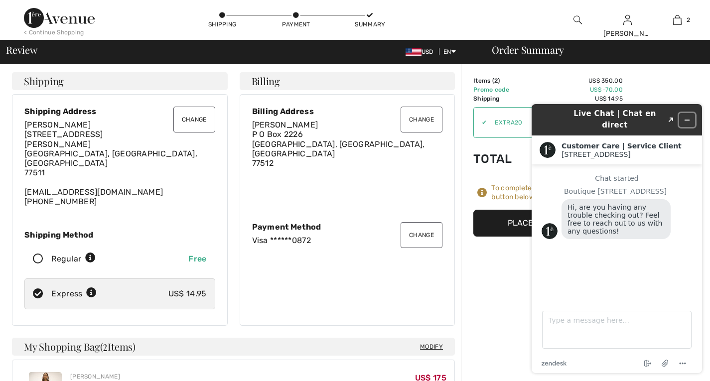
click at [687, 120] on icon "Minimize widget" at bounding box center [687, 120] width 4 height 0
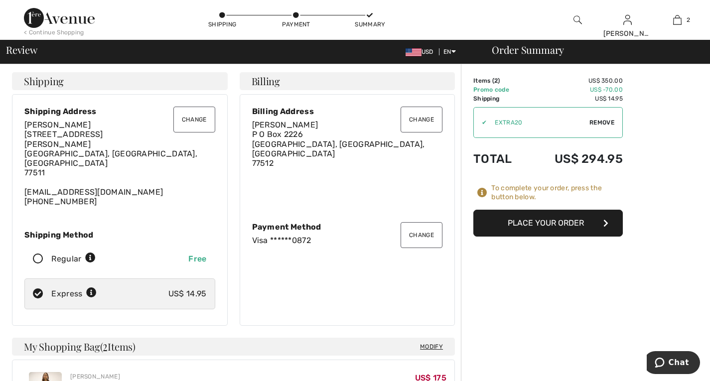
click at [574, 223] on button "Place Your Order" at bounding box center [547, 223] width 149 height 27
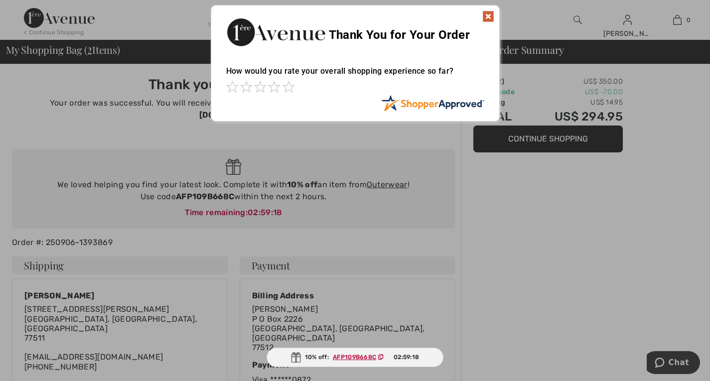
click at [486, 16] on img at bounding box center [488, 16] width 12 height 12
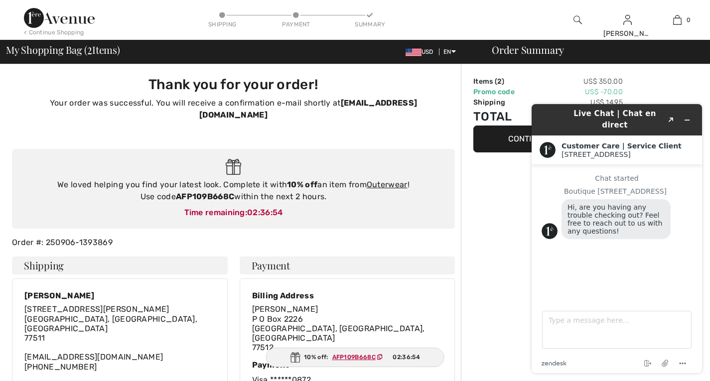
click at [685, 117] on icon "Minimize widget" at bounding box center [687, 120] width 7 height 7
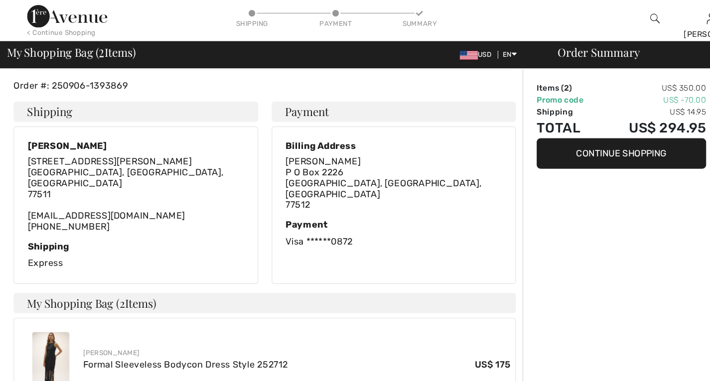
scroll to position [157, 0]
